Goal: Information Seeking & Learning: Learn about a topic

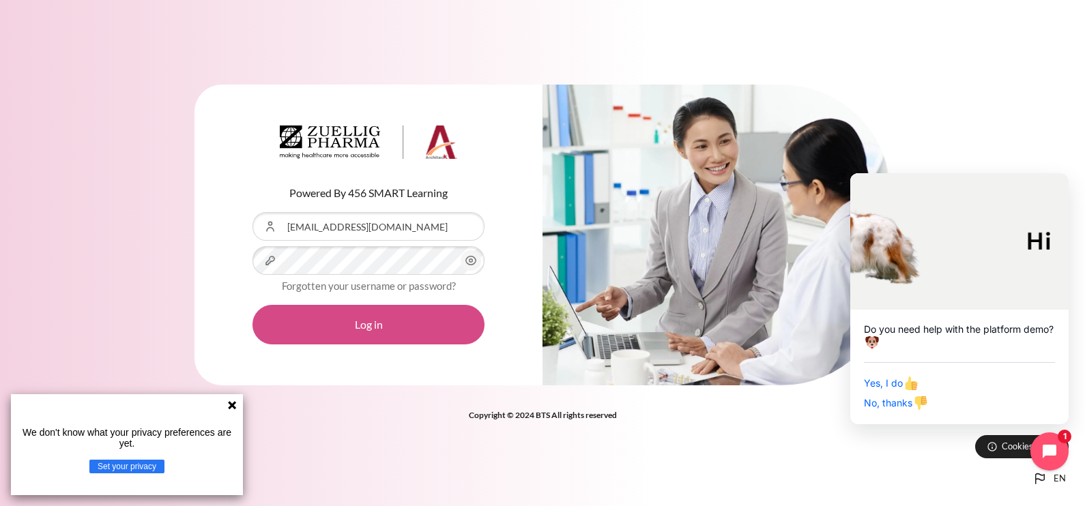
click at [364, 326] on button "Log in" at bounding box center [369, 325] width 232 height 40
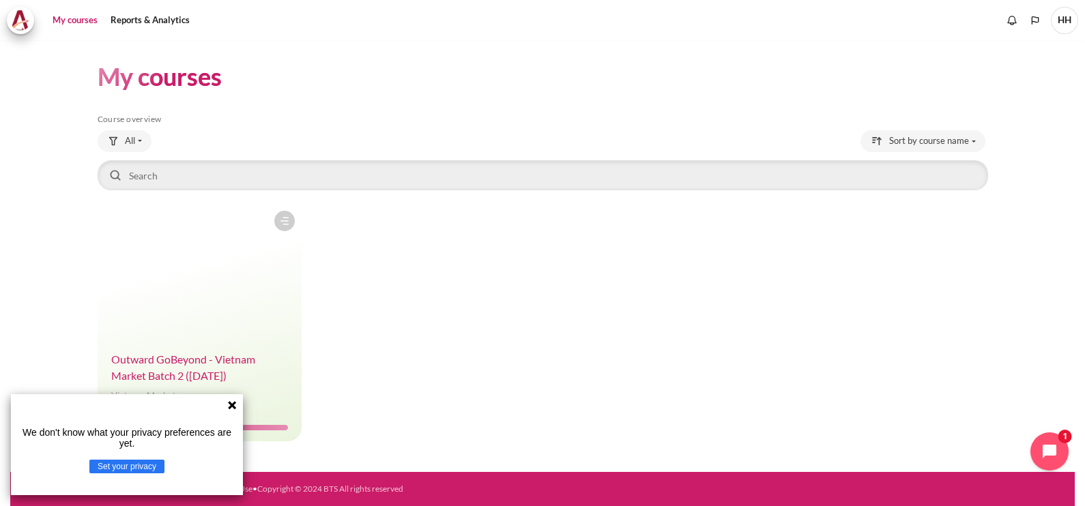
click at [177, 371] on span "Outward GoBeyond - Vietnam Market Batch 2 (Jul 2025)" at bounding box center [183, 367] width 144 height 29
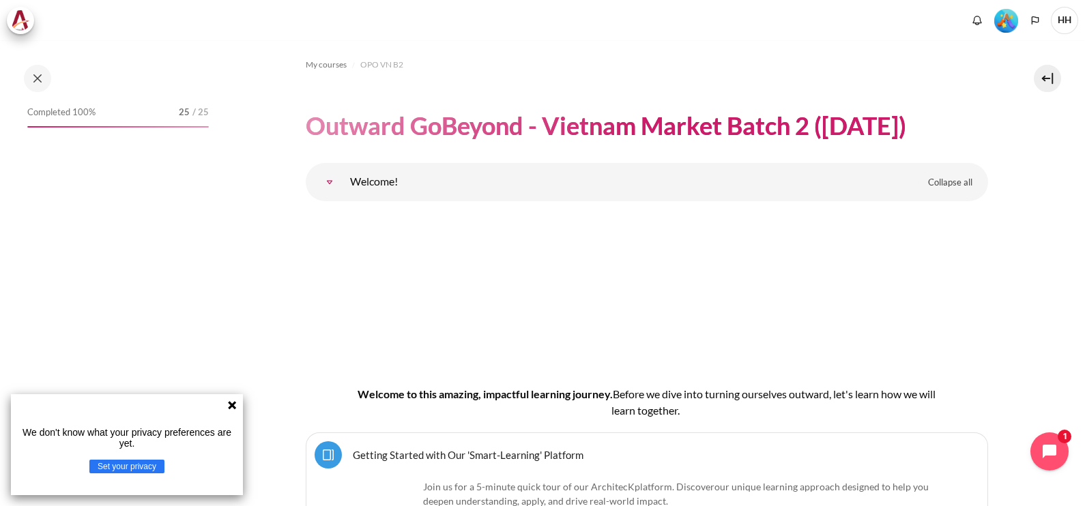
scroll to position [284, 0]
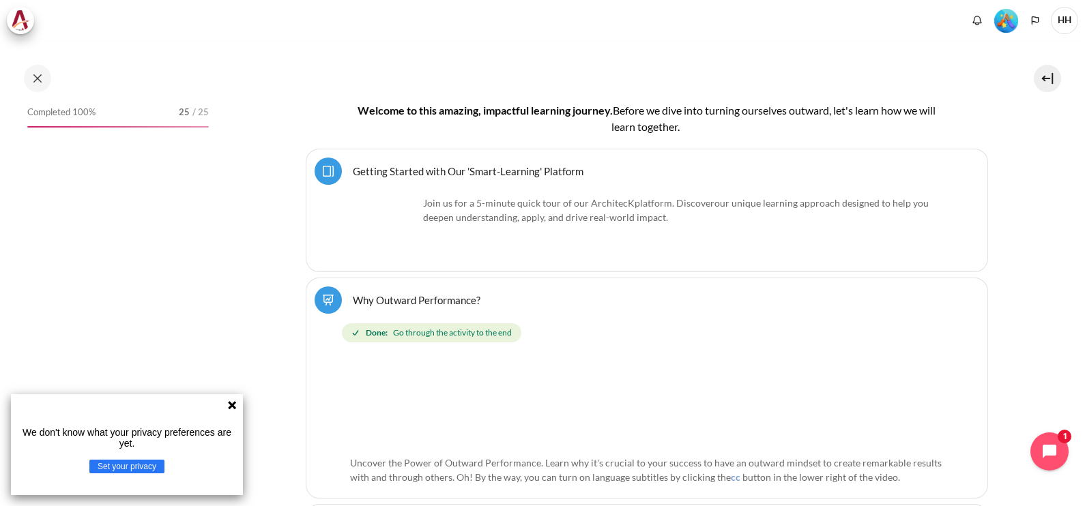
click at [234, 407] on icon at bounding box center [232, 405] width 8 height 8
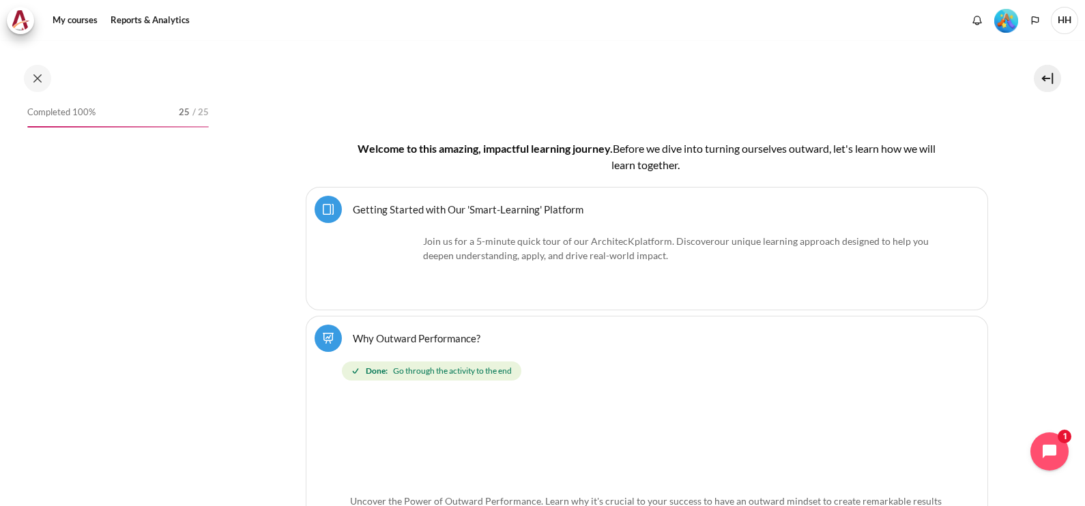
scroll to position [322, 0]
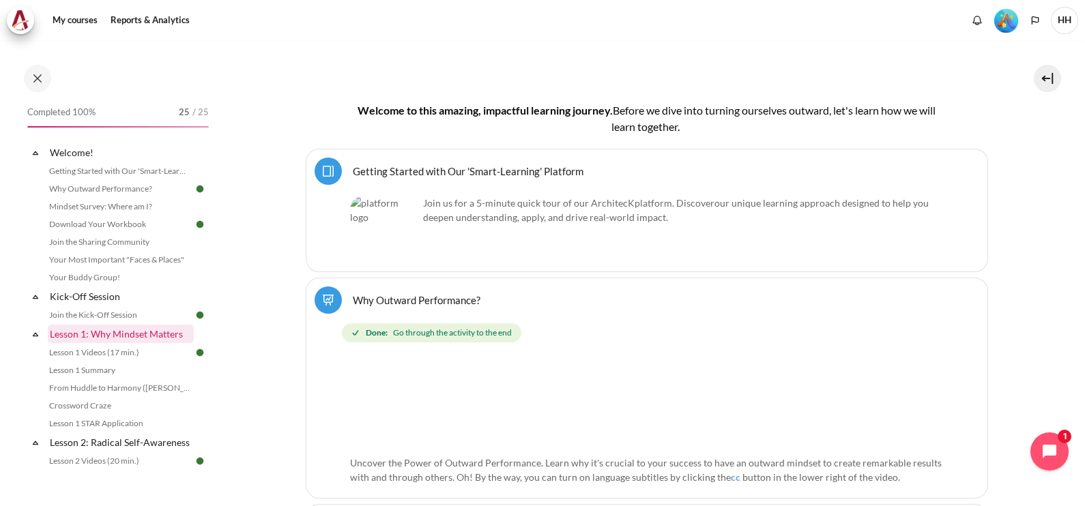
click at [96, 336] on link "Lesson 1: Why Mindset Matters" at bounding box center [121, 334] width 146 height 18
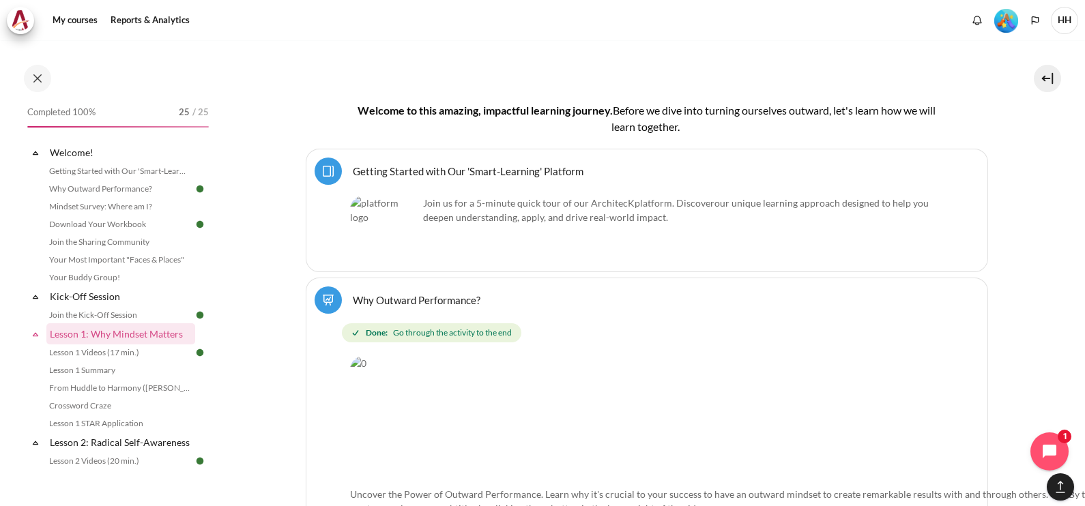
scroll to position [2002, 0]
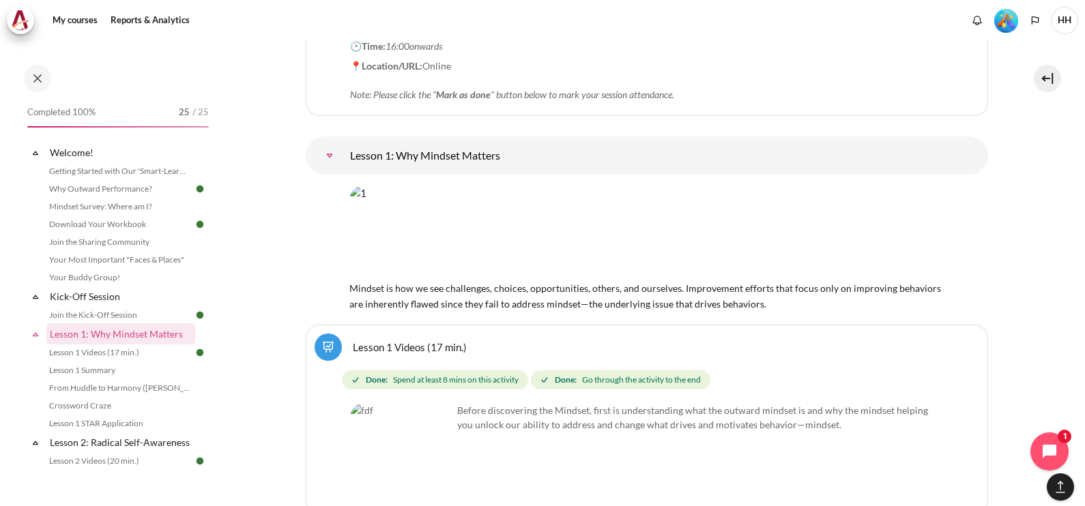
click at [447, 341] on link "Lesson 1 Videos (17 min.)" at bounding box center [410, 347] width 114 height 13
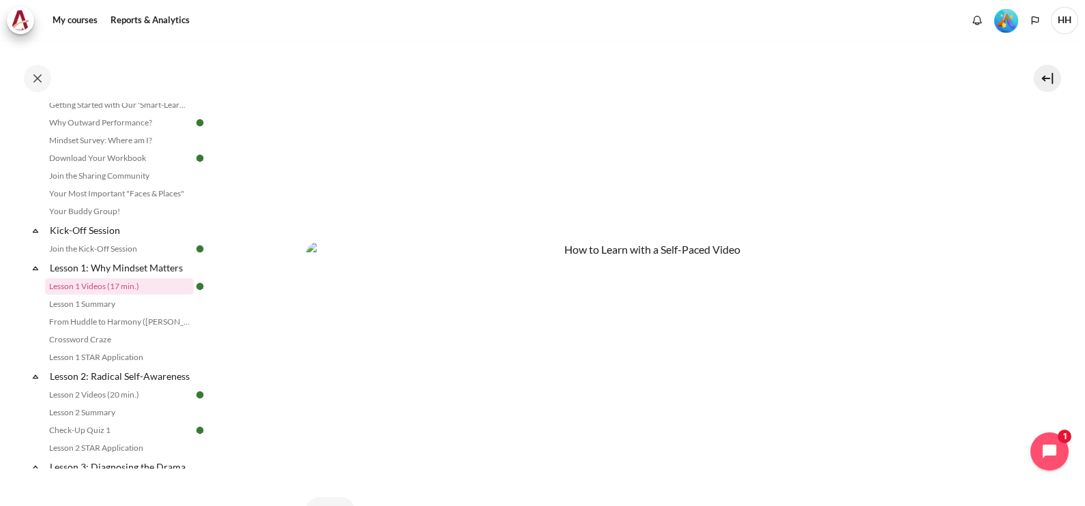
scroll to position [691, 0]
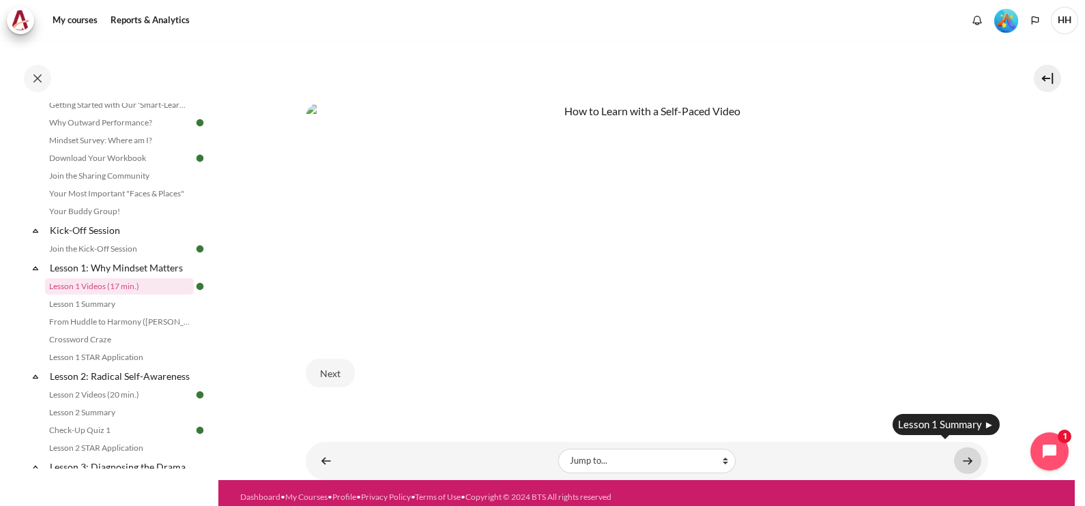
click at [957, 448] on link "Content" at bounding box center [967, 461] width 27 height 27
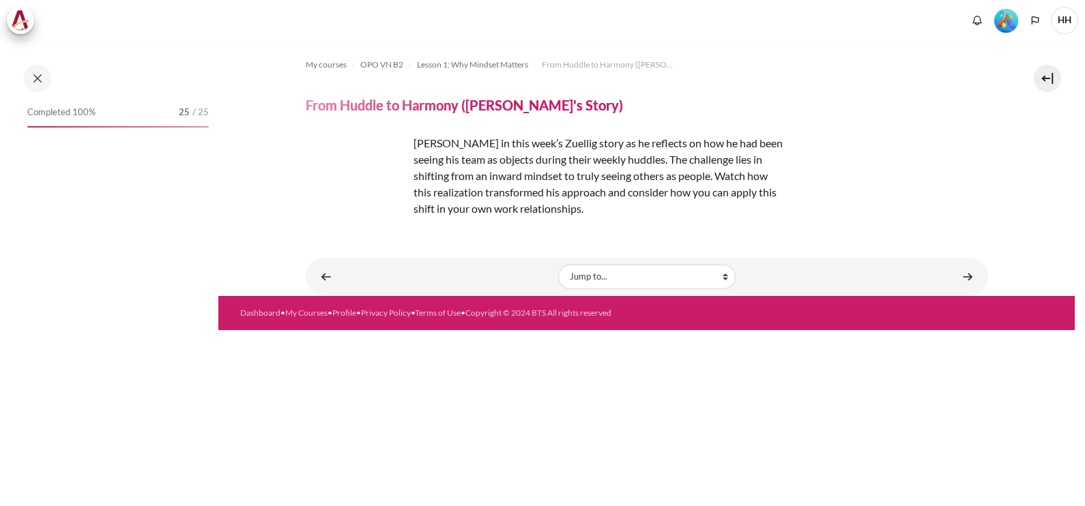
scroll to position [102, 0]
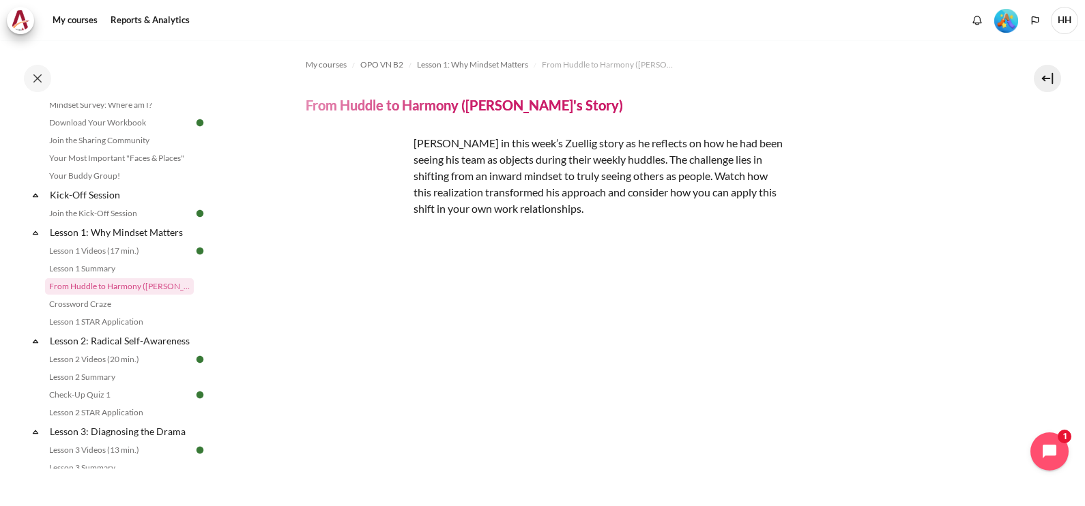
click at [969, 277] on div "Content" at bounding box center [647, 423] width 682 height 373
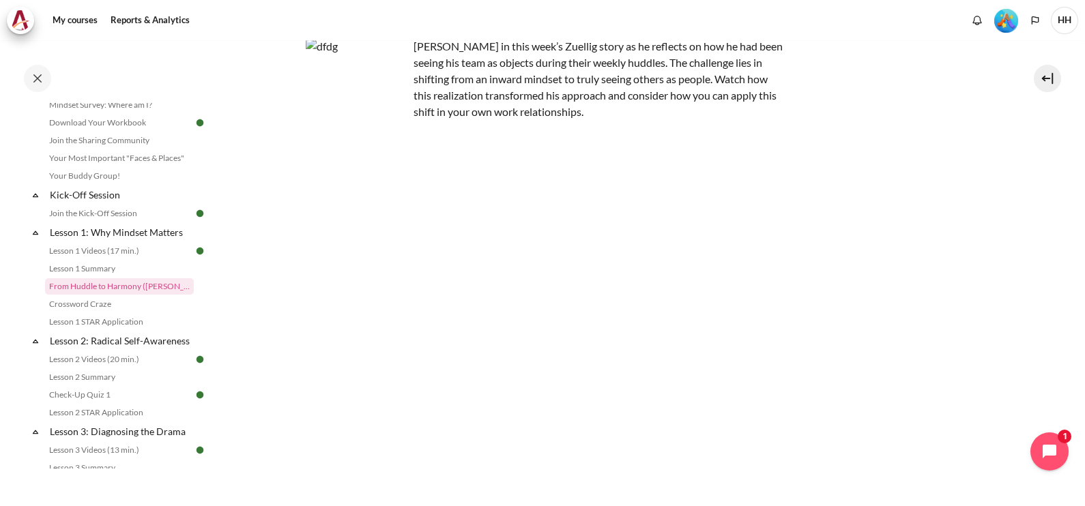
scroll to position [212, 0]
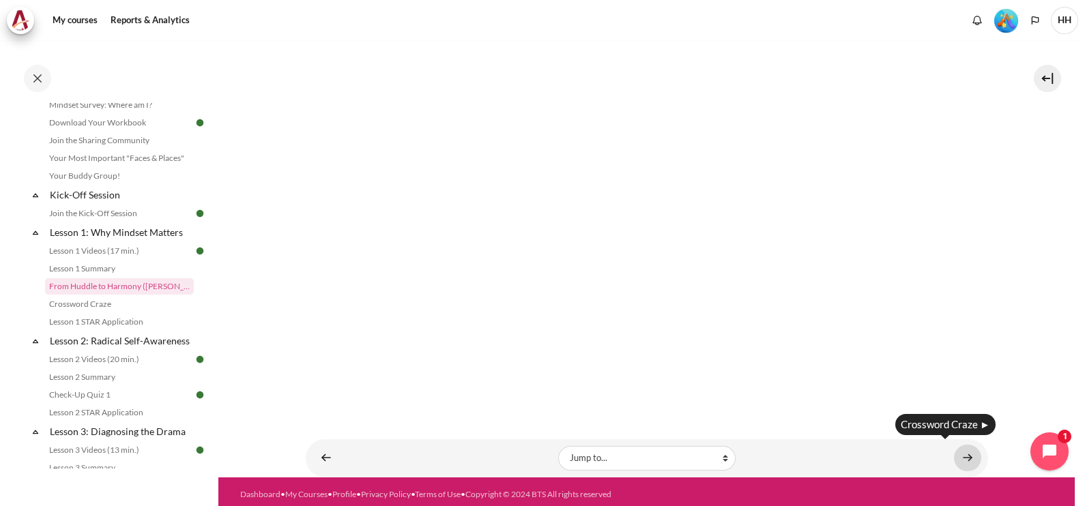
click at [965, 453] on link "Content" at bounding box center [967, 458] width 27 height 27
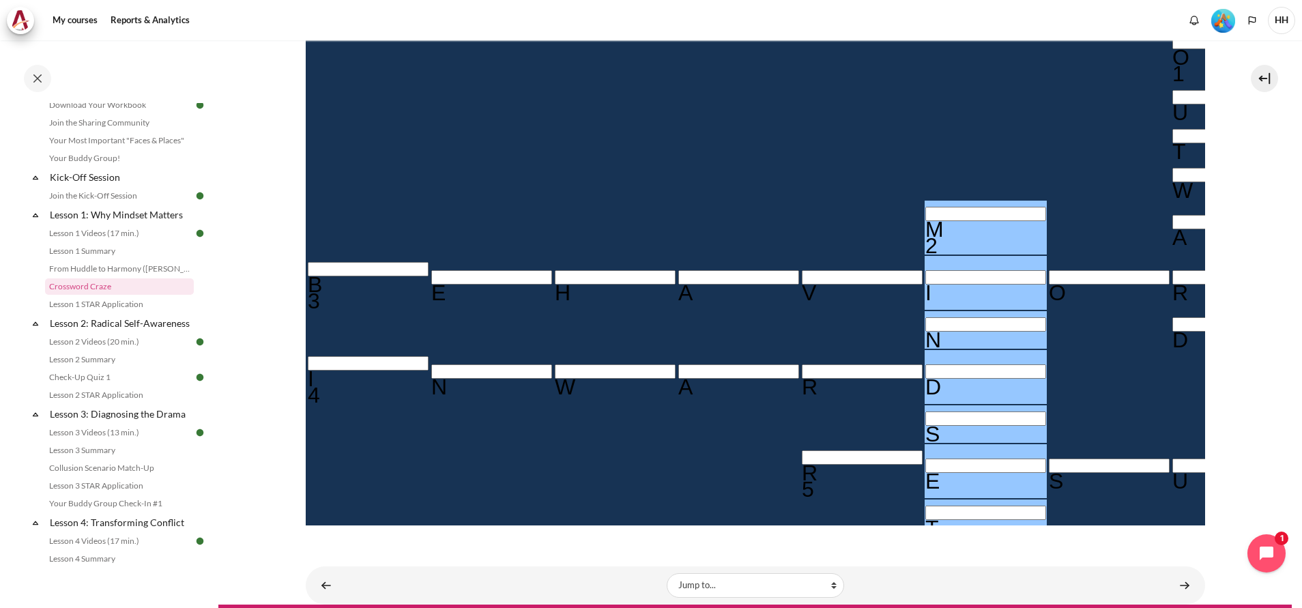
scroll to position [361, 0]
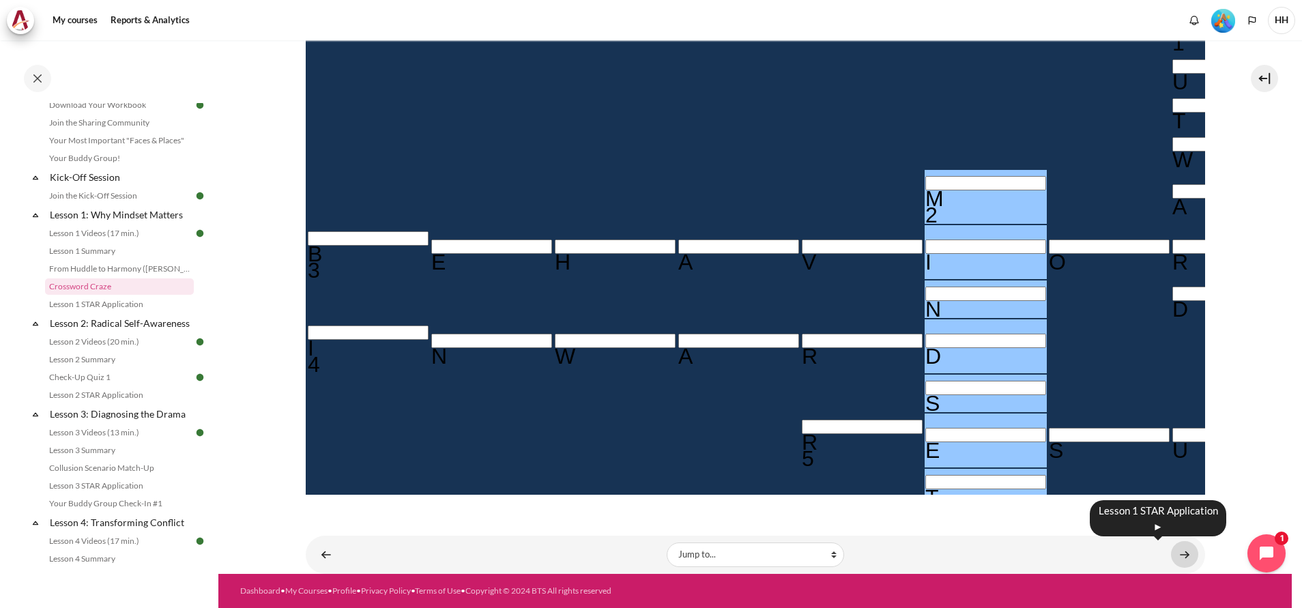
click at [1084, 506] on link "Content" at bounding box center [1184, 554] width 27 height 27
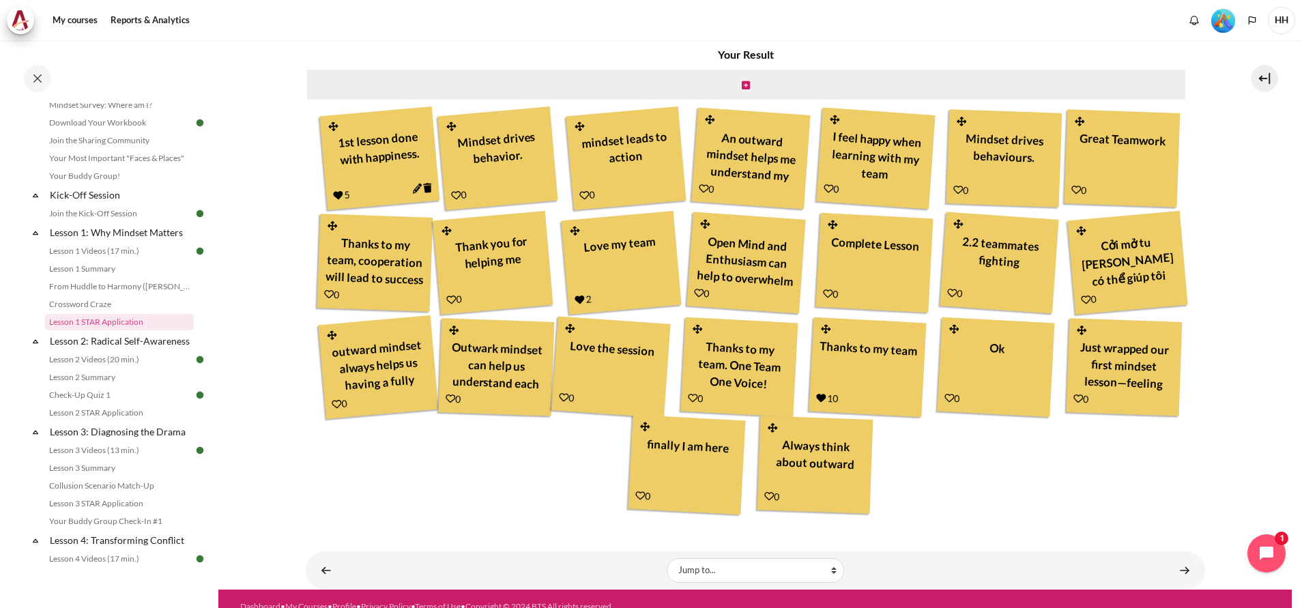
scroll to position [534, 0]
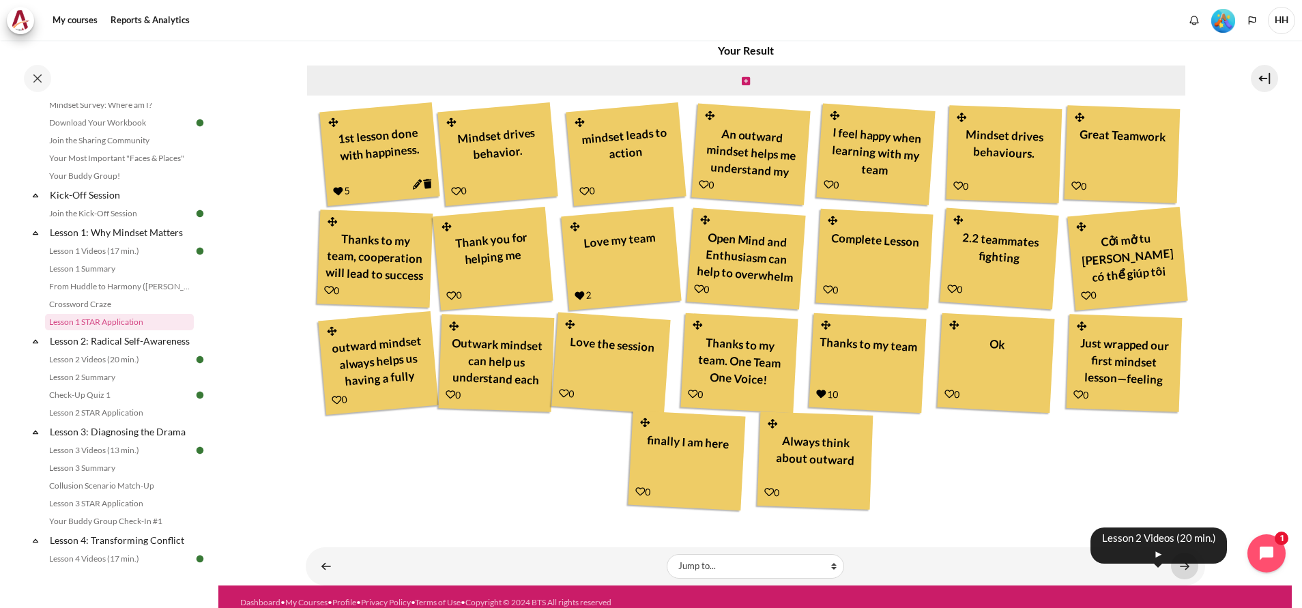
click at [1174, 567] on link "Content" at bounding box center [1184, 566] width 27 height 27
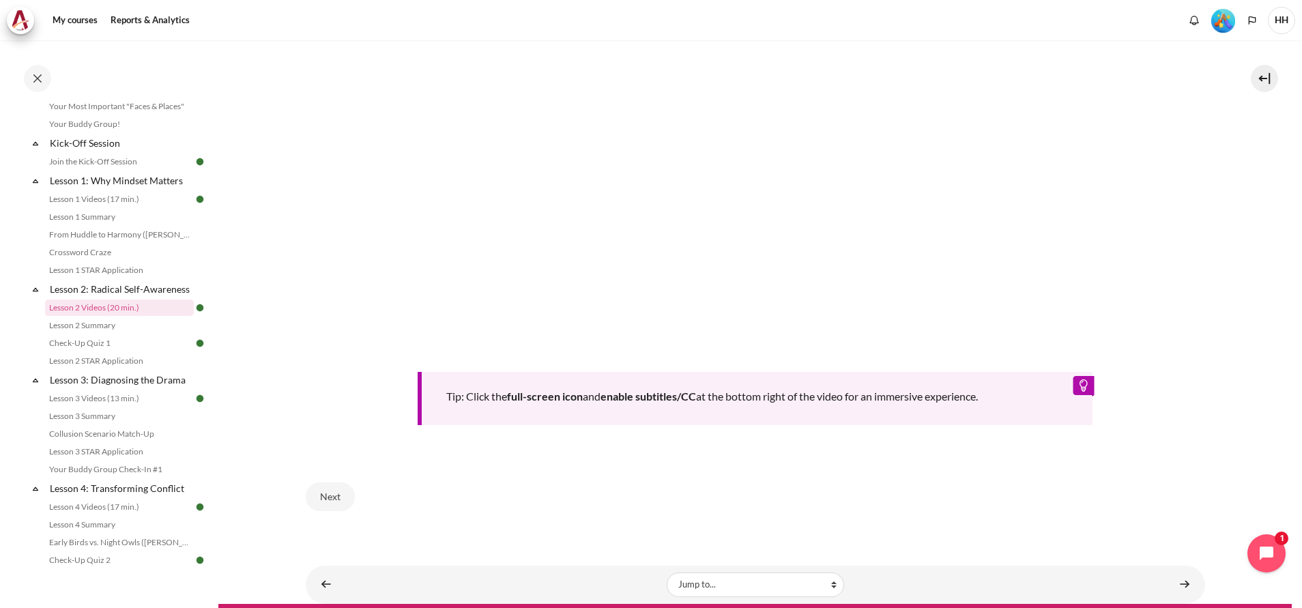
scroll to position [563, 0]
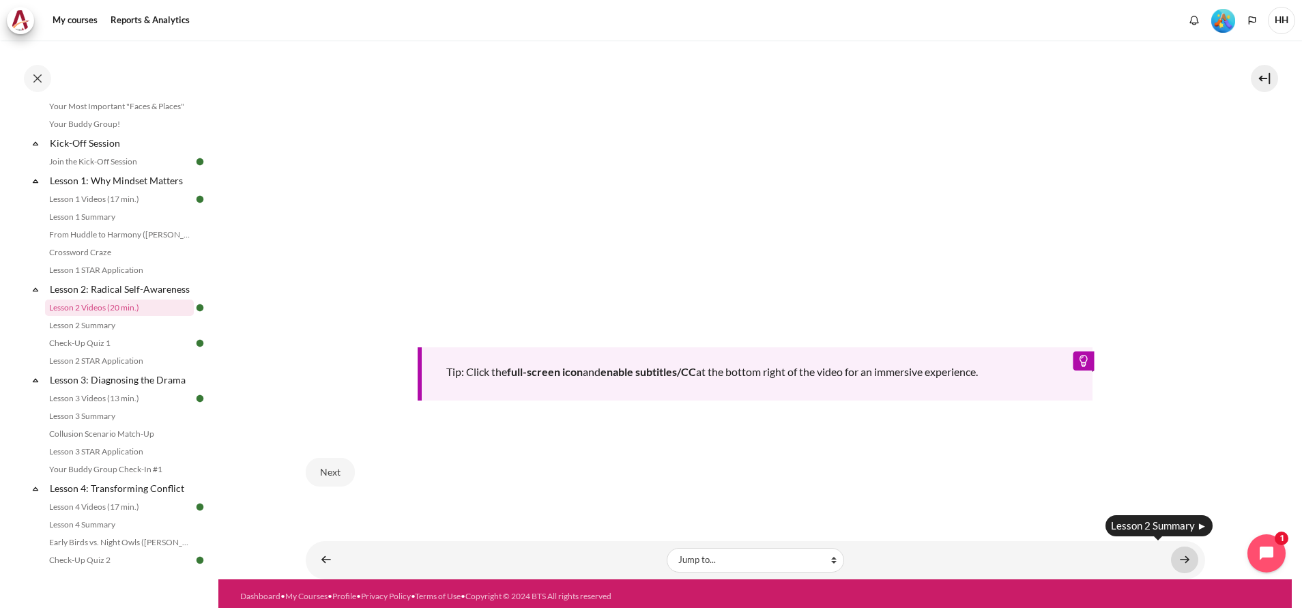
click at [1175, 552] on link "Content" at bounding box center [1184, 560] width 27 height 27
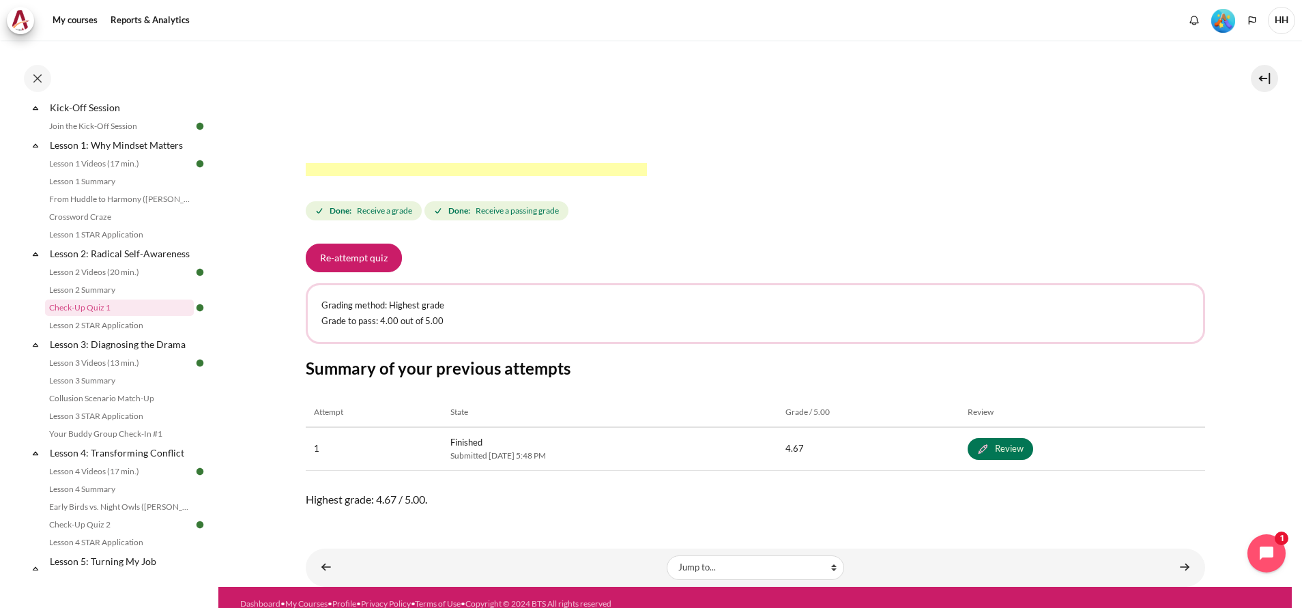
scroll to position [461, 0]
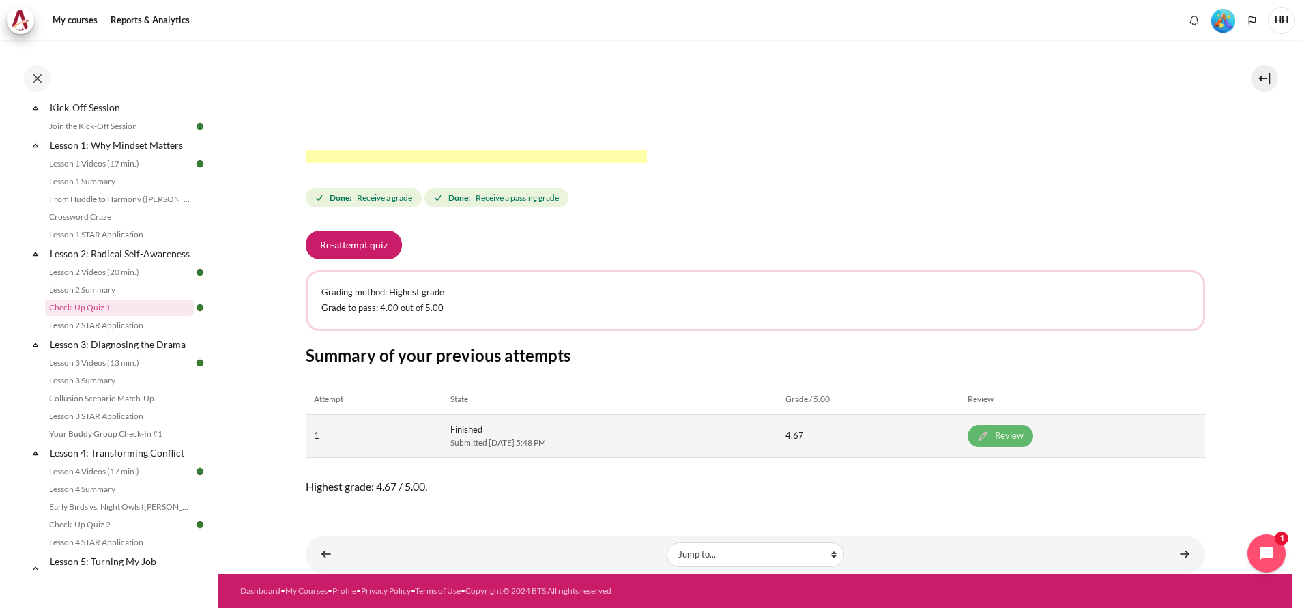
click at [1033, 437] on link "Review" at bounding box center [1001, 436] width 66 height 22
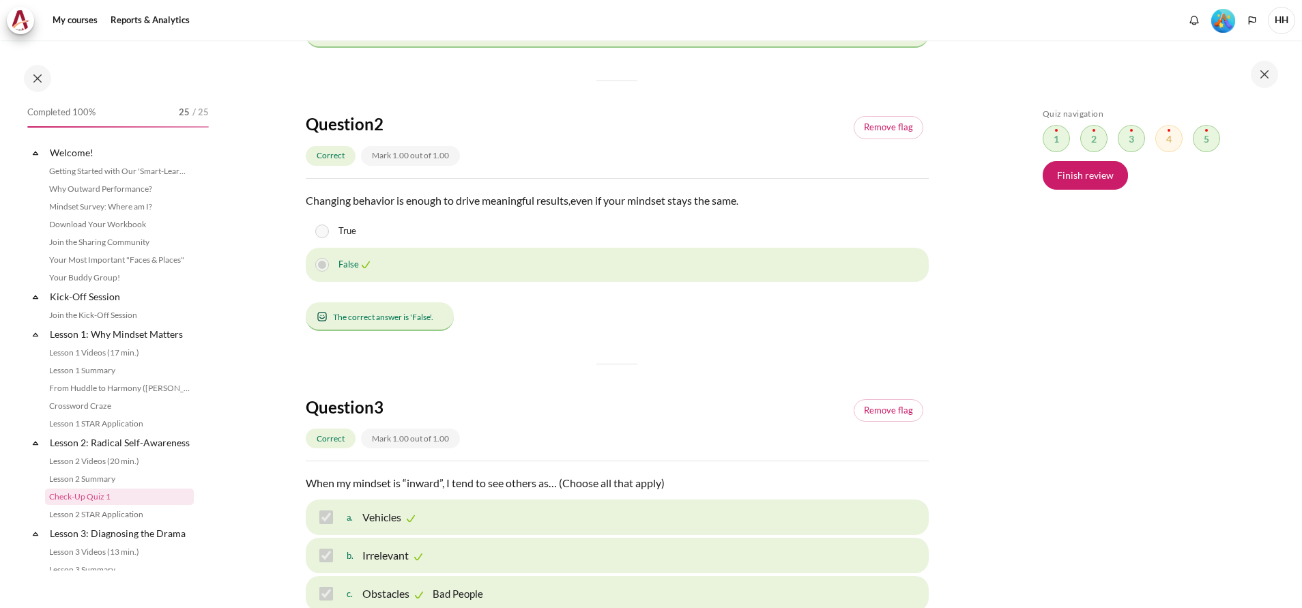
scroll to position [189, 0]
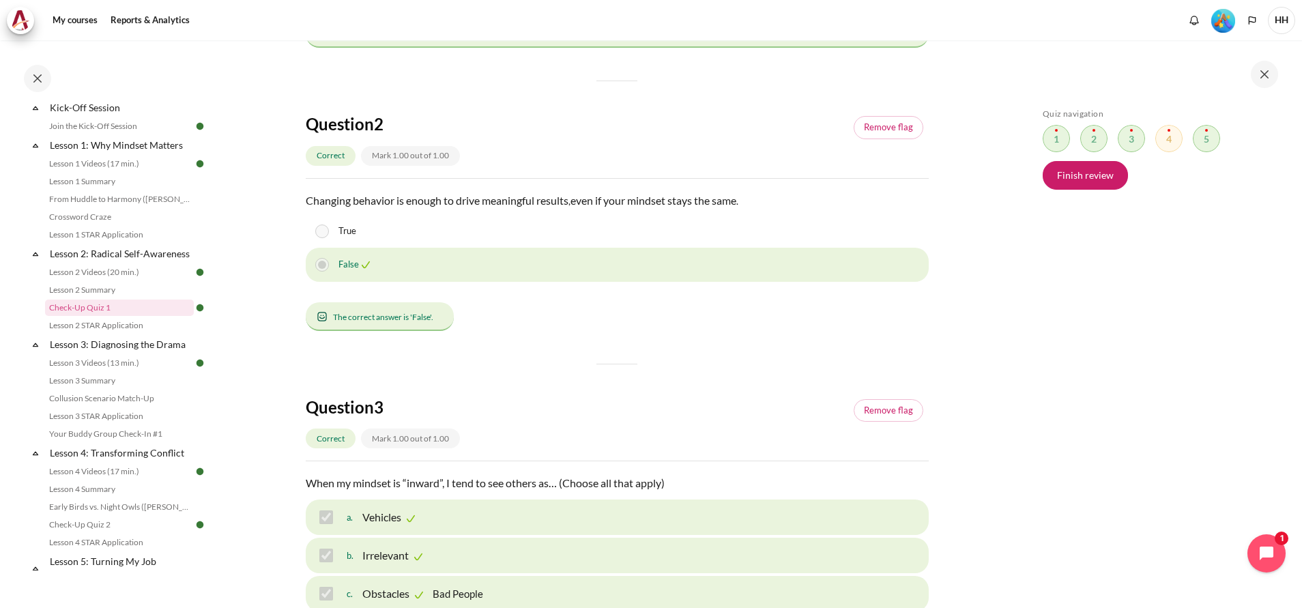
drag, startPoint x: 1184, startPoint y: 347, endPoint x: 1188, endPoint y: 396, distance: 49.3
click at [1188, 396] on div "Skip Quiz navigation Quiz navigation Question 1 This page Flagged Question 2 Th…" at bounding box center [1157, 334] width 243 height 451
click at [1033, 391] on div "Skip Quiz navigation Quiz navigation Question 1 This page Flagged Question 2 Th…" at bounding box center [1159, 323] width 287 height 567
click at [1157, 322] on div "Skip Quiz navigation Quiz navigation Question 1 This page Flagged Question 2 Th…" at bounding box center [1157, 334] width 243 height 451
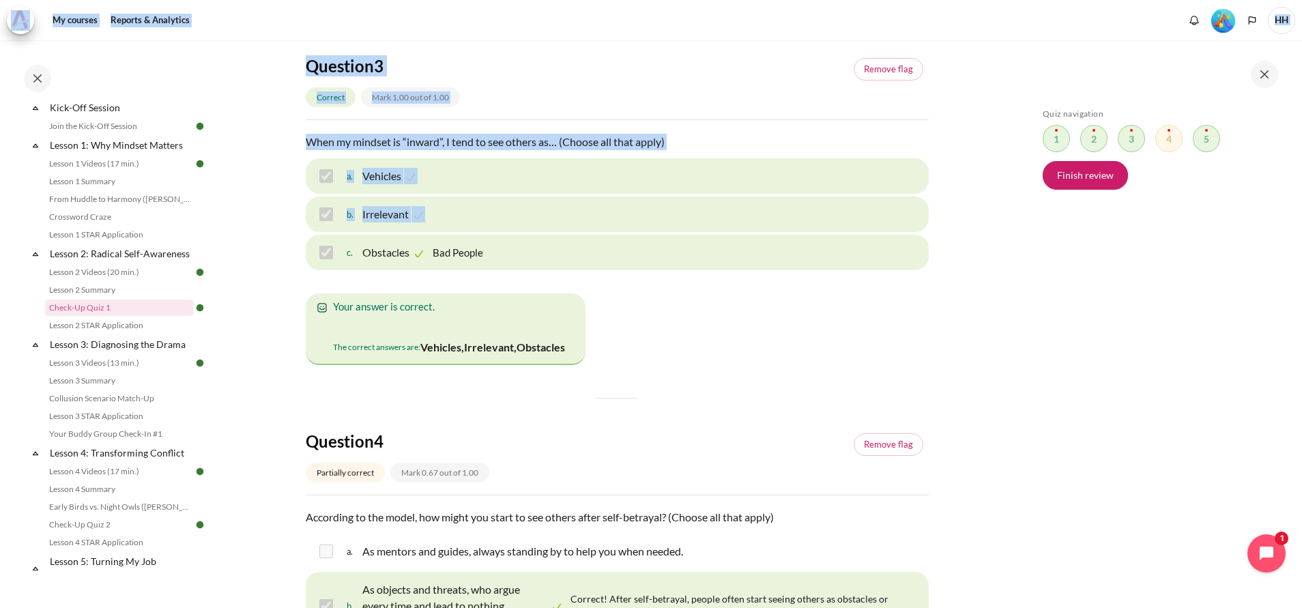
drag, startPoint x: 1301, startPoint y: 237, endPoint x: 1306, endPoint y: 261, distance: 23.7
click at [1301, 261] on html "Skip to main content Open course index Completed 100% 25 / 25 Expand Collapse" at bounding box center [651, 304] width 1302 height 608
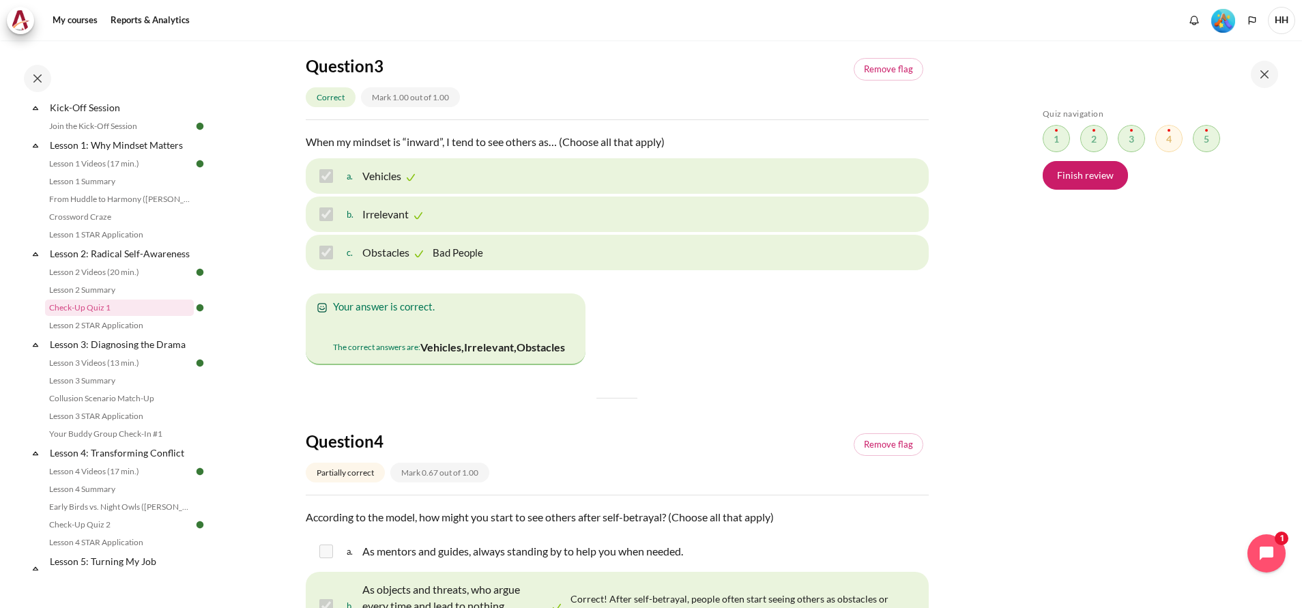
click at [1117, 345] on div "Skip Quiz navigation Quiz navigation Question 1 This page Flagged Question 2 Th…" at bounding box center [1157, 334] width 243 height 451
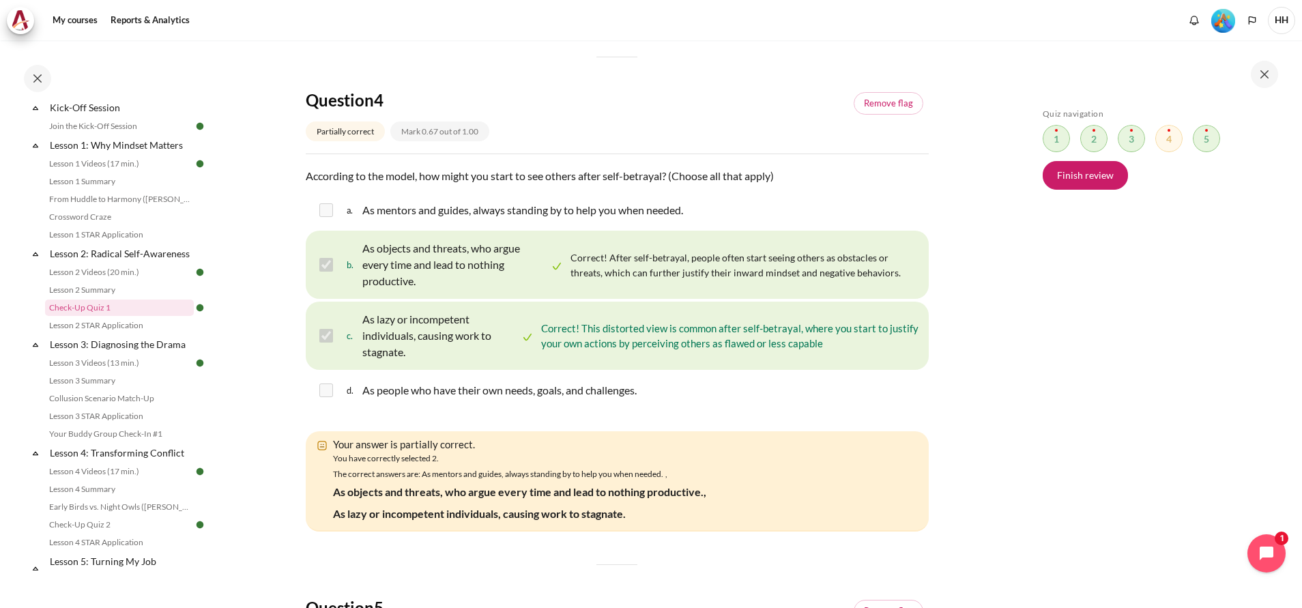
drag, startPoint x: 1052, startPoint y: 402, endPoint x: 1063, endPoint y: 402, distance: 10.2
click at [1054, 402] on div "Skip Quiz navigation Quiz navigation Question 1 This page Flagged Question 2 Th…" at bounding box center [1157, 334] width 243 height 451
click at [1265, 70] on button at bounding box center [1264, 74] width 27 height 27
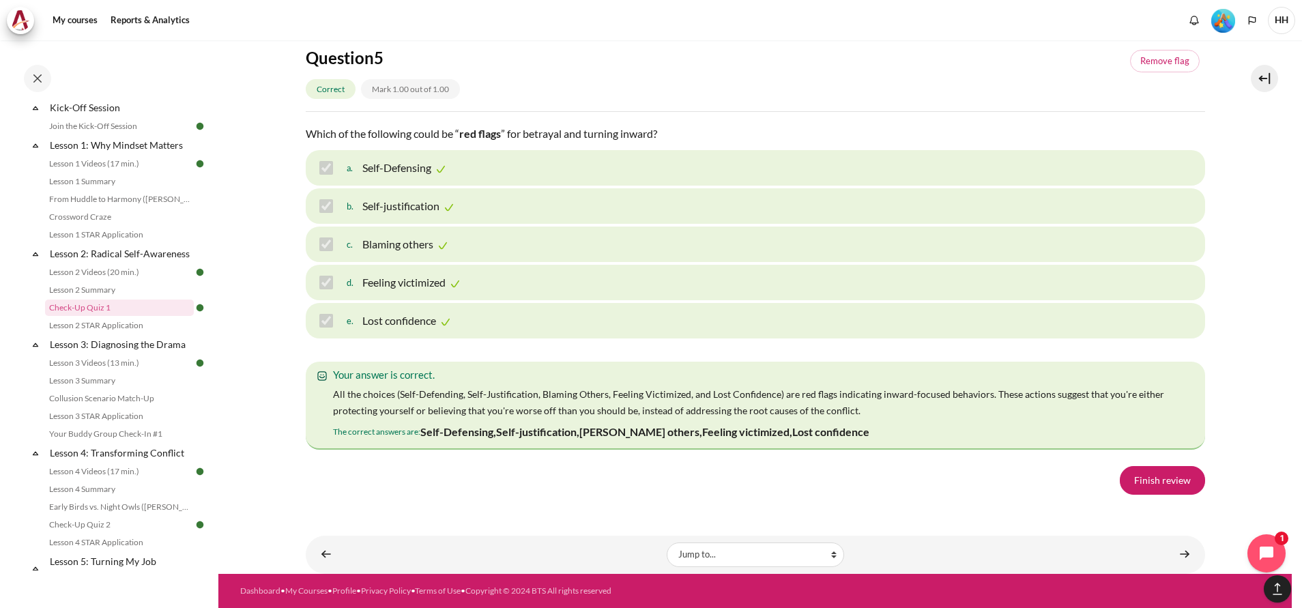
scroll to position [2165, 0]
drag, startPoint x: 1150, startPoint y: 499, endPoint x: 1138, endPoint y: 483, distance: 20.1
click at [1150, 495] on link "Finish review" at bounding box center [1162, 480] width 85 height 29
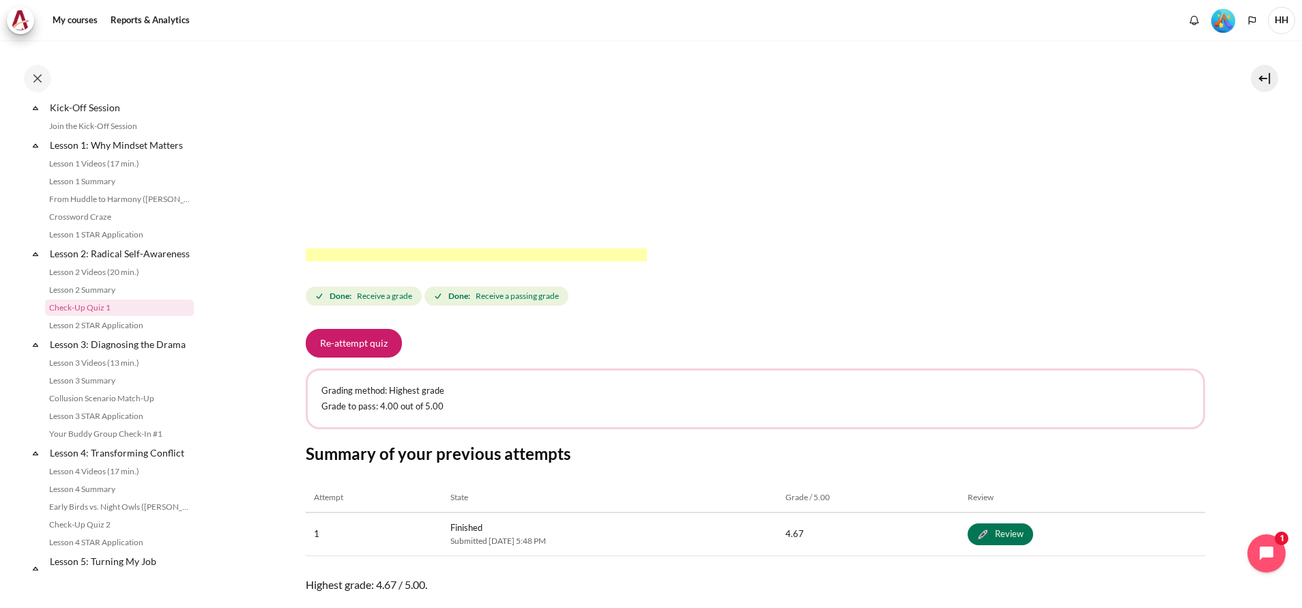
scroll to position [461, 0]
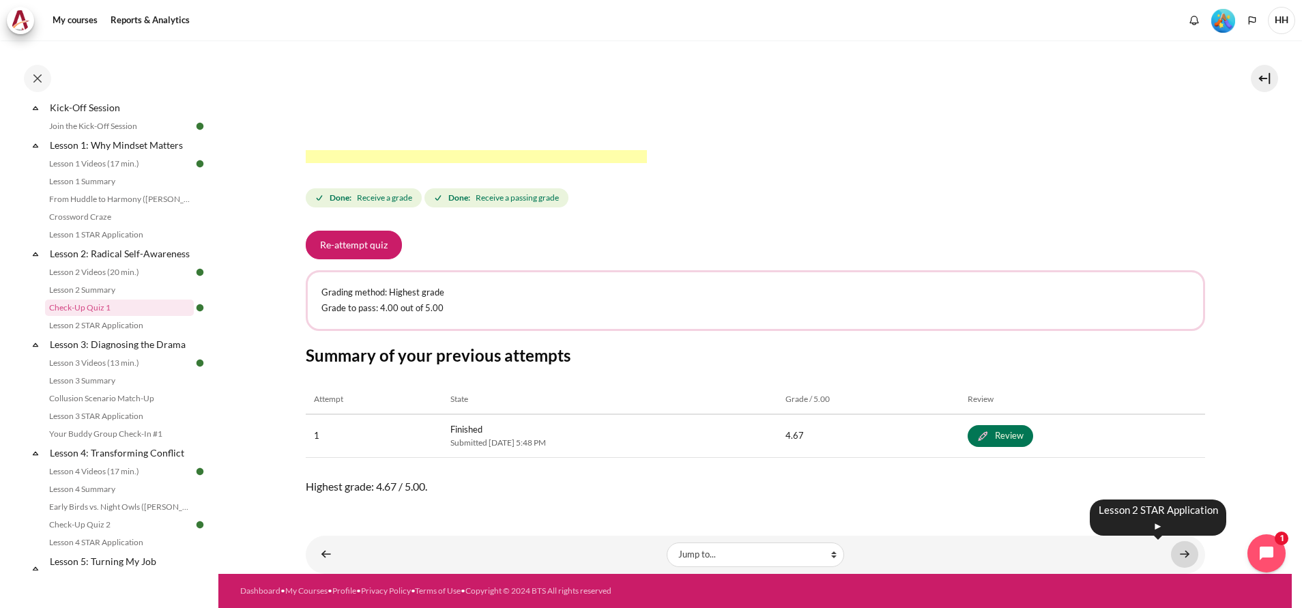
click at [1173, 551] on link "Content" at bounding box center [1184, 554] width 27 height 27
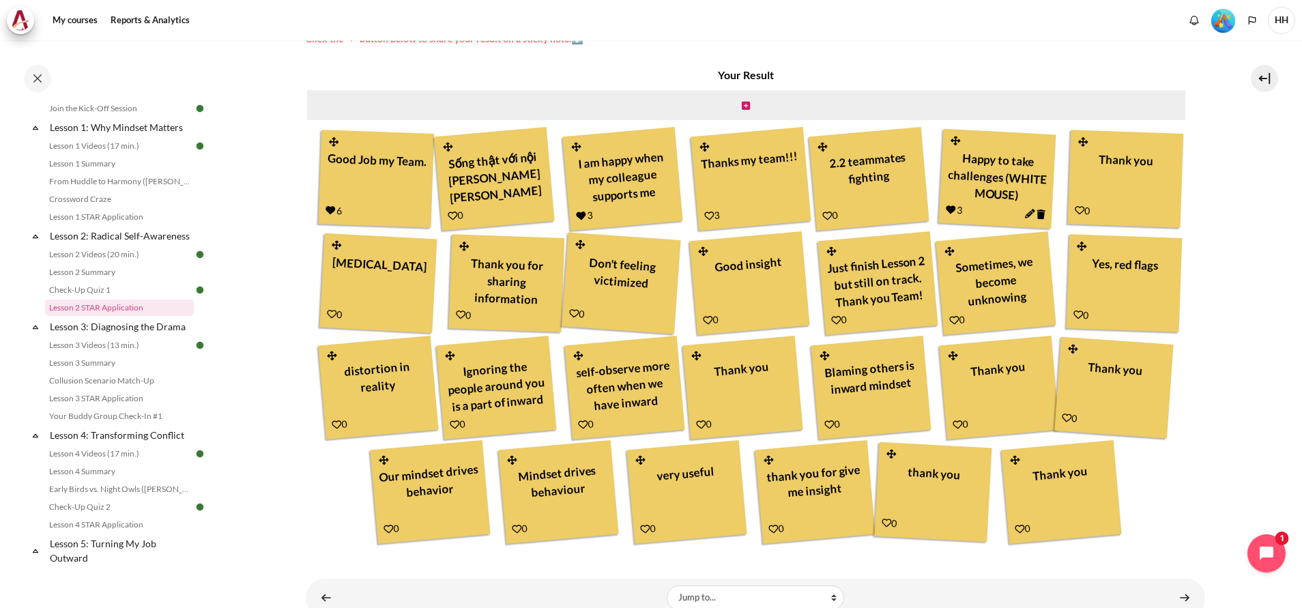
scroll to position [463, 0]
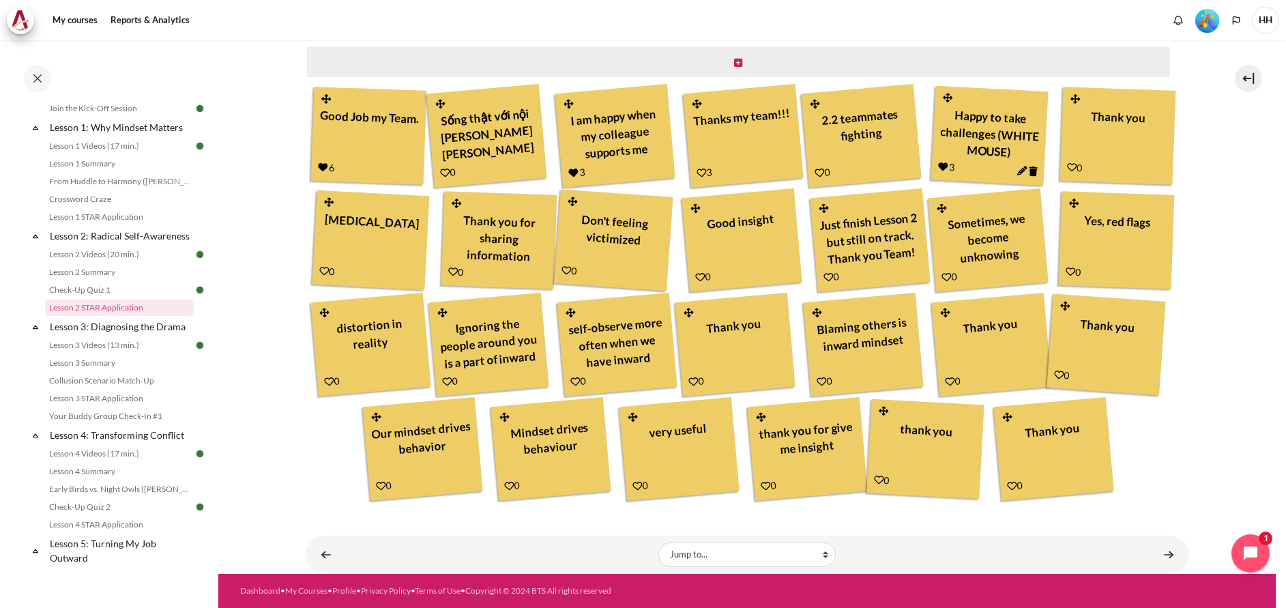
click at [1176, 503] on div "Your Result Good Job my Team. 6 Sống thật với nội tâm của mình" at bounding box center [748, 263] width 884 height 479
click at [1173, 503] on div "Your Result Good Job my Team. 6 Sống thật với nội tâm của mình" at bounding box center [748, 263] width 884 height 479
click at [1162, 503] on div "Your Result Good Job my Team. 6 Sống thật với nội tâm của mình" at bounding box center [748, 263] width 884 height 479
click at [1176, 503] on div "Your Result Good Job my Team. 6 Sống thật với nội tâm của mình" at bounding box center [748, 263] width 884 height 479
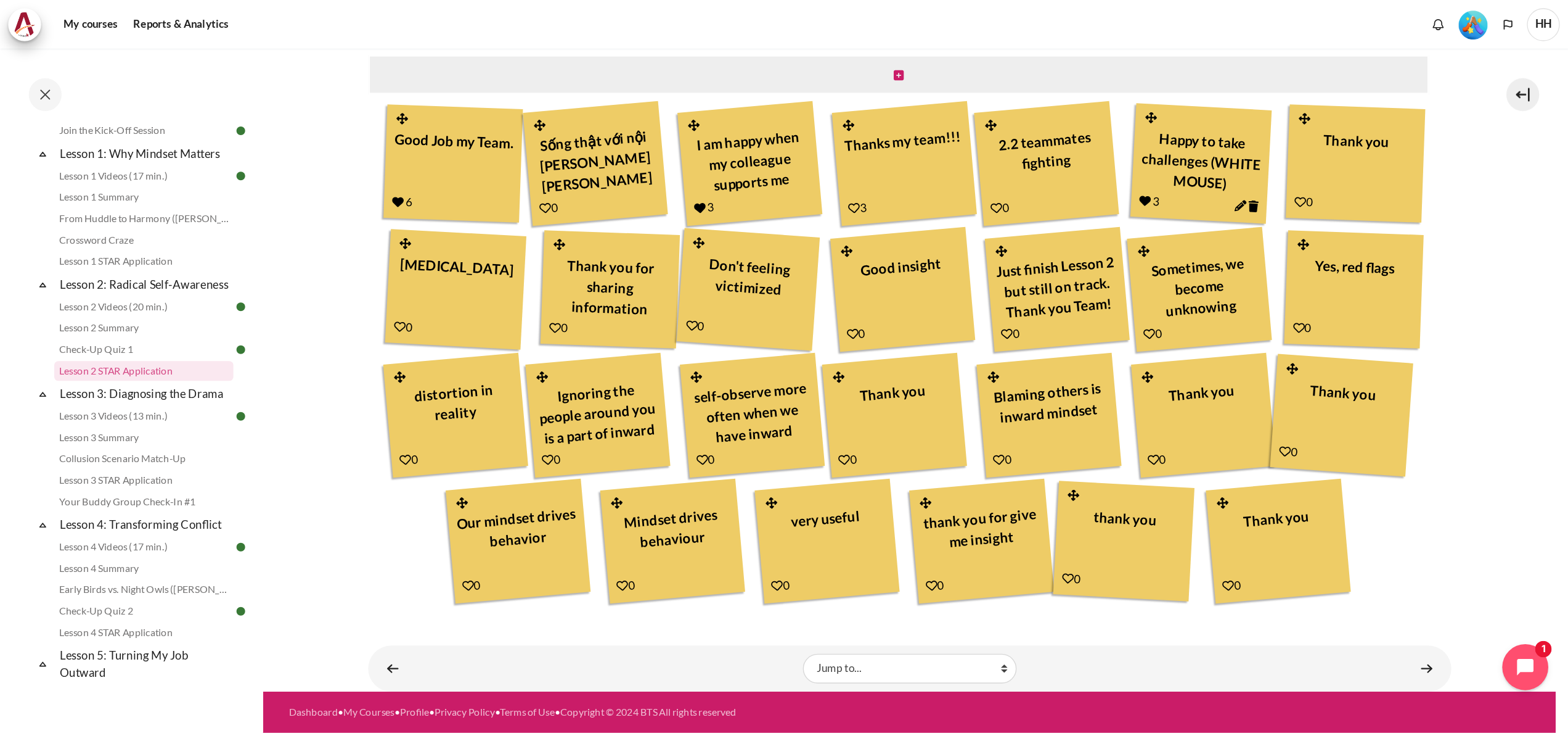
scroll to position [141, 0]
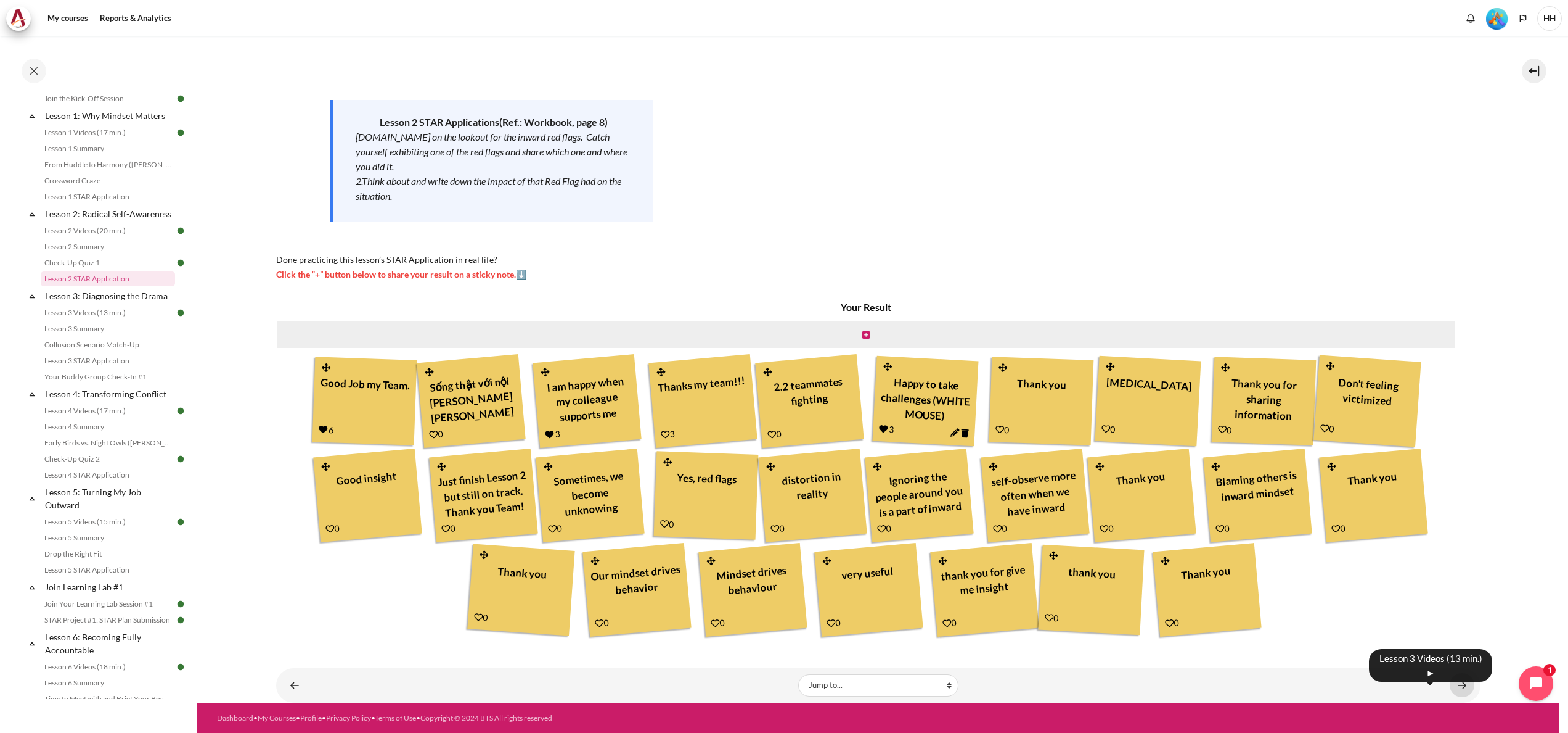
click at [1175, 549] on link "Content" at bounding box center [1461, 685] width 24 height 24
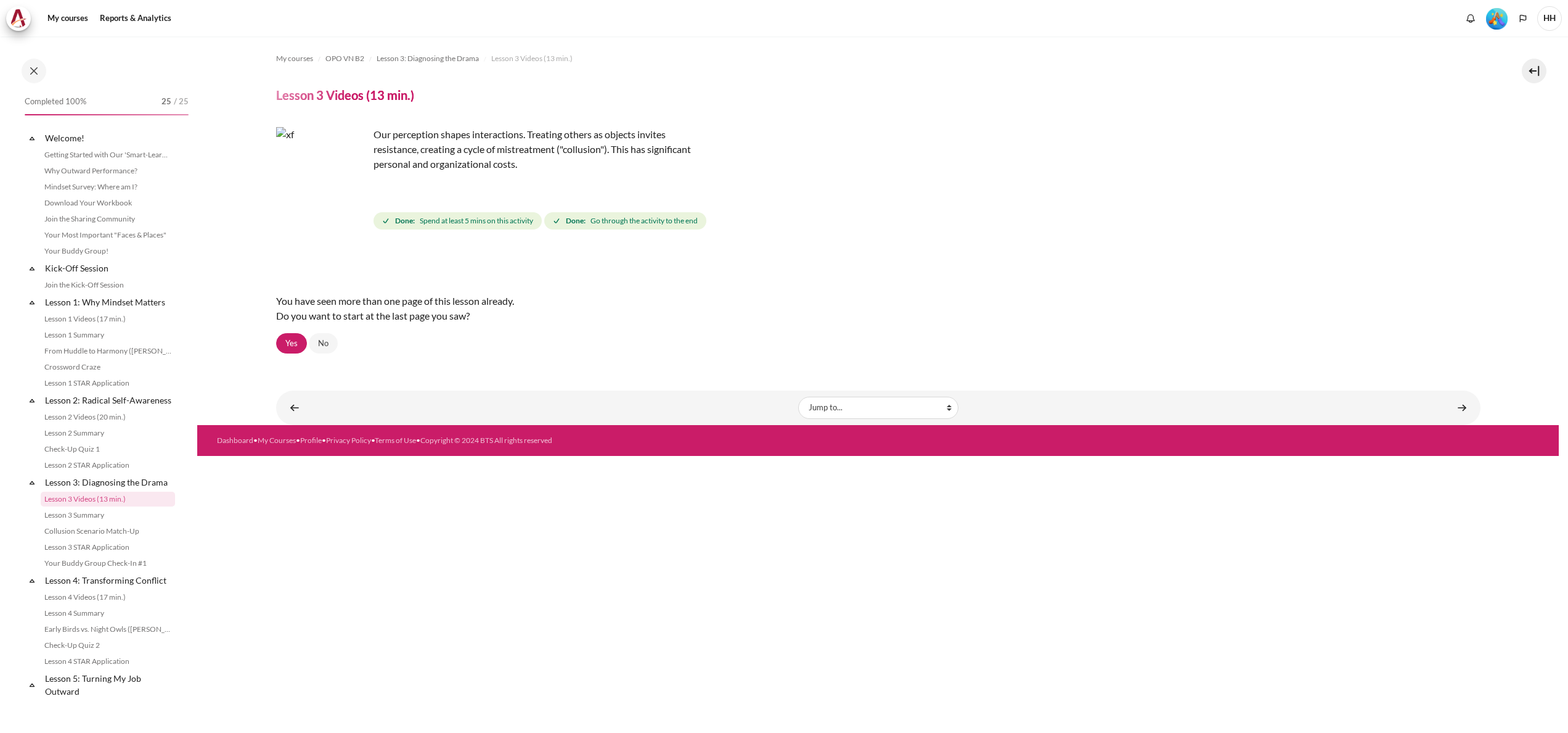
scroll to position [142, 0]
